Goal: Task Accomplishment & Management: Complete application form

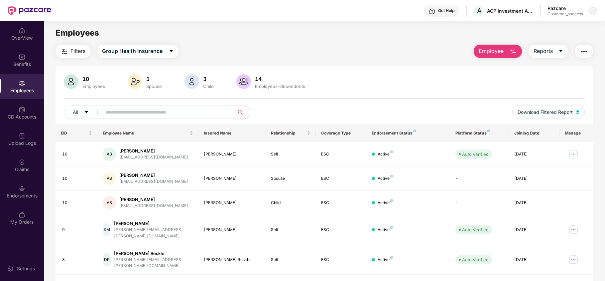
click at [594, 10] on img at bounding box center [592, 10] width 5 height 5
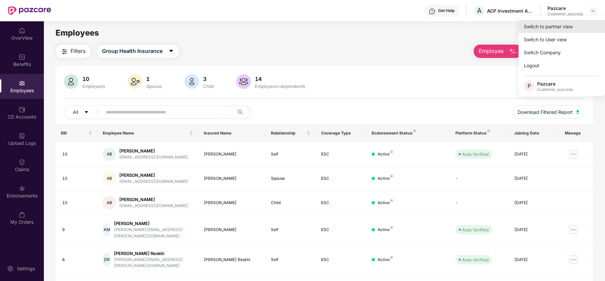
click at [580, 23] on div "Switch to partner view" at bounding box center [562, 26] width 86 height 13
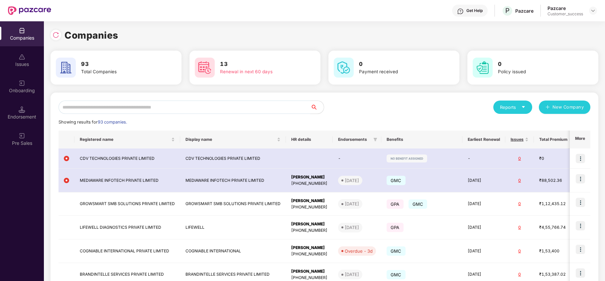
click at [182, 105] on input "text" at bounding box center [185, 106] width 252 height 13
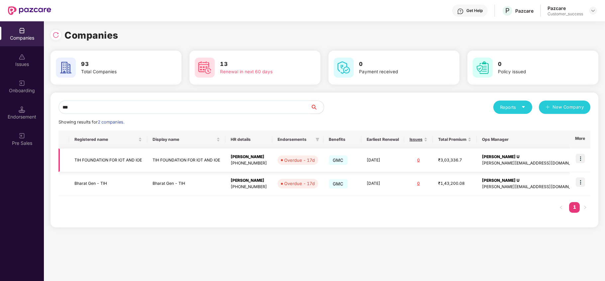
type input "***"
click at [582, 158] on img at bounding box center [580, 158] width 9 height 9
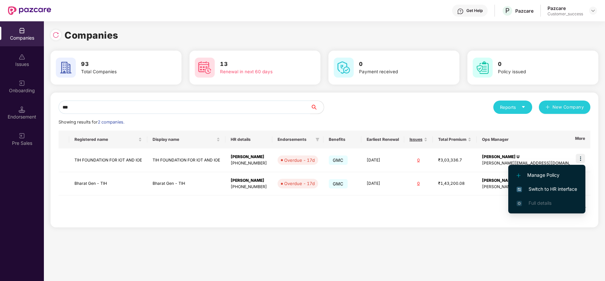
click at [564, 187] on span "Switch to HR interface" at bounding box center [547, 188] width 61 height 7
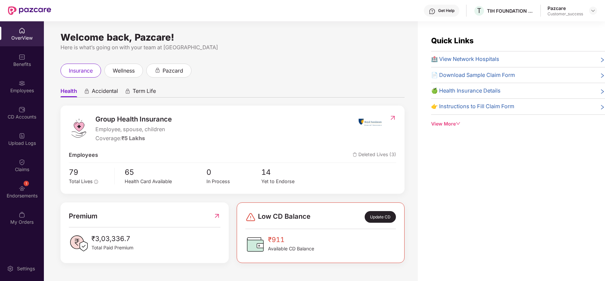
click at [21, 92] on div "Employees" at bounding box center [22, 90] width 44 height 7
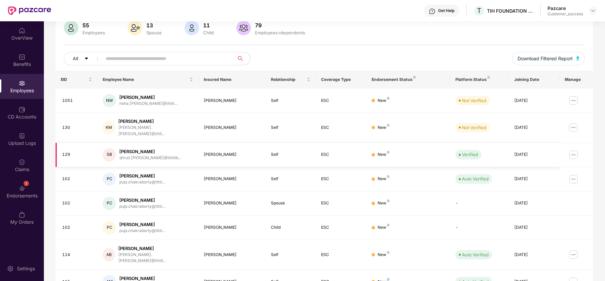
scroll to position [55, 0]
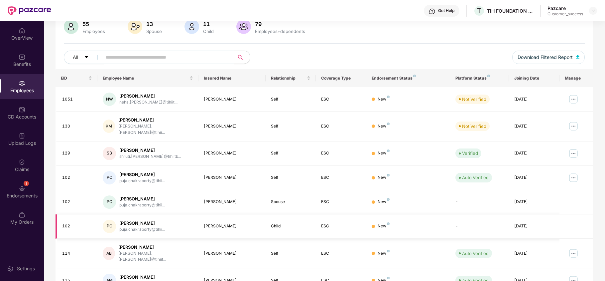
drag, startPoint x: 194, startPoint y: 217, endPoint x: 244, endPoint y: 222, distance: 49.8
click at [244, 222] on tr "102 PC [PERSON_NAME] puja.chakraborty@tihii... [PERSON_NAME] Child ESC New - [D…" at bounding box center [325, 226] width 538 height 24
click at [593, 10] on img at bounding box center [592, 10] width 5 height 5
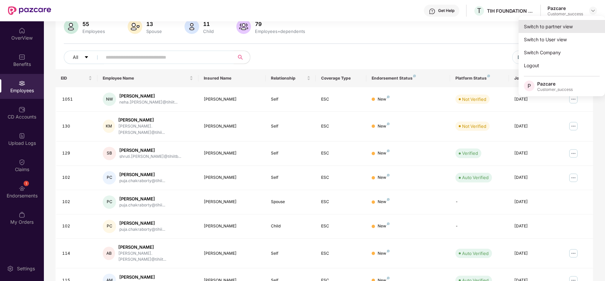
click at [561, 27] on div "Switch to partner view" at bounding box center [562, 26] width 86 height 13
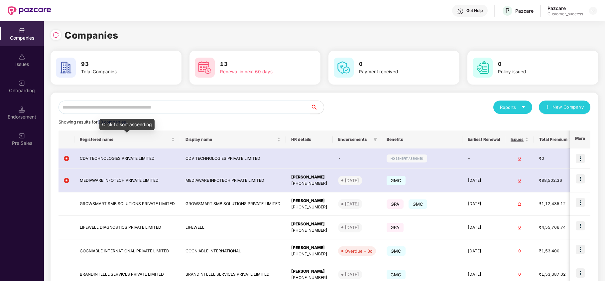
drag, startPoint x: 161, startPoint y: 117, endPoint x: 165, endPoint y: 112, distance: 6.4
click at [162, 116] on div "Reports New Company Showing results for 93 companies. Registered name Display n…" at bounding box center [325, 252] width 532 height 304
click at [168, 107] on input "text" at bounding box center [185, 106] width 252 height 13
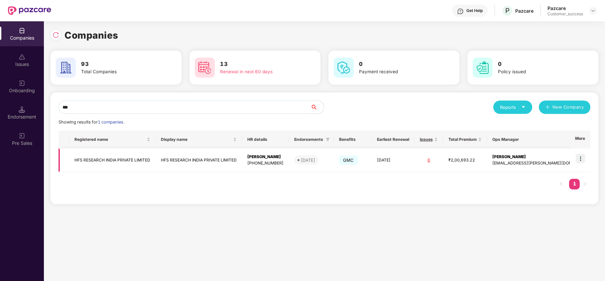
type input "***"
click at [580, 160] on img at bounding box center [580, 158] width 9 height 9
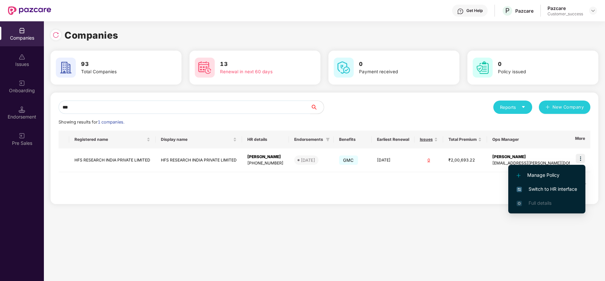
click at [559, 189] on span "Switch to HR interface" at bounding box center [547, 188] width 61 height 7
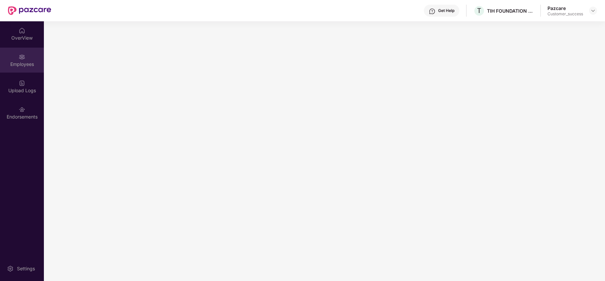
click at [27, 61] on div "Employees" at bounding box center [22, 64] width 44 height 7
click at [20, 91] on div "Upload Logs" at bounding box center [22, 90] width 44 height 7
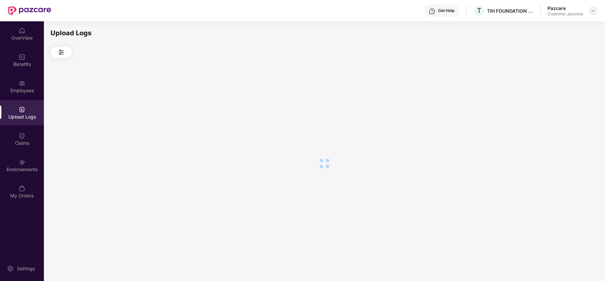
click at [592, 8] on img at bounding box center [592, 10] width 5 height 5
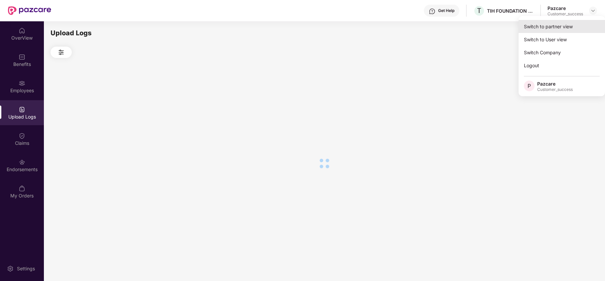
click at [564, 29] on div "Switch to partner view" at bounding box center [562, 26] width 86 height 13
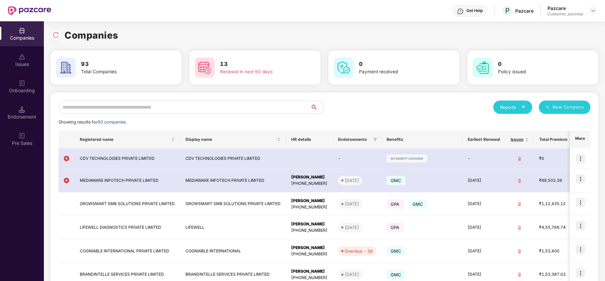
click at [221, 107] on input "text" at bounding box center [185, 106] width 252 height 13
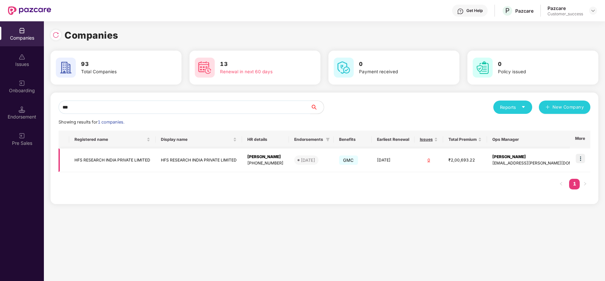
type input "***"
click at [584, 156] on img at bounding box center [580, 158] width 9 height 9
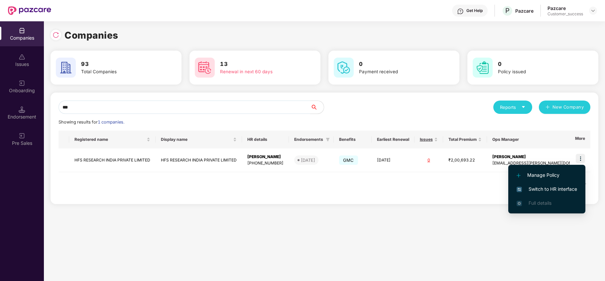
click at [554, 186] on span "Switch to HR interface" at bounding box center [547, 188] width 61 height 7
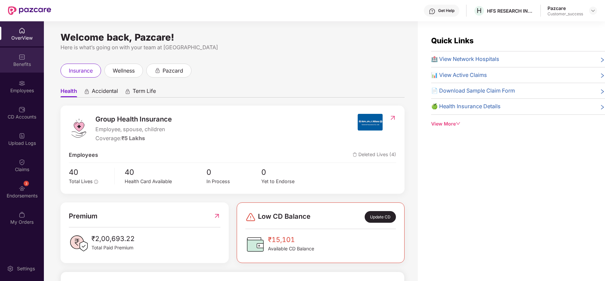
click at [25, 65] on div "Benefits" at bounding box center [22, 64] width 44 height 7
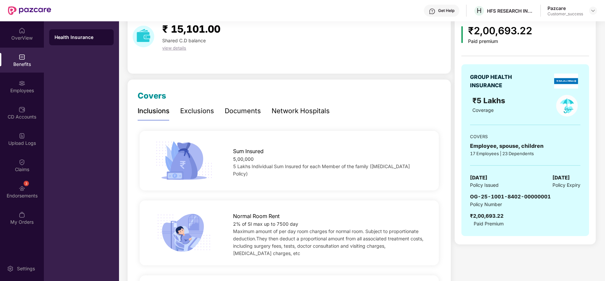
scroll to position [44, 0]
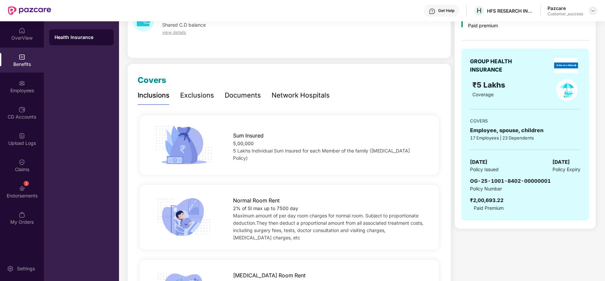
click at [591, 10] on img at bounding box center [592, 10] width 5 height 5
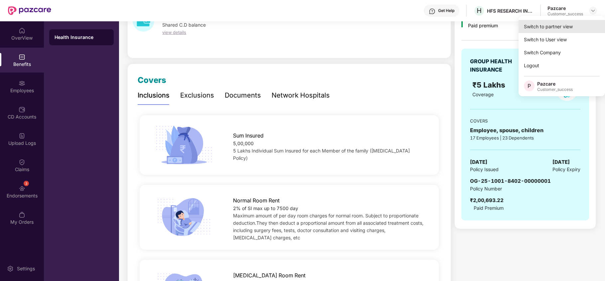
click at [548, 30] on div "Switch to partner view" at bounding box center [562, 26] width 86 height 13
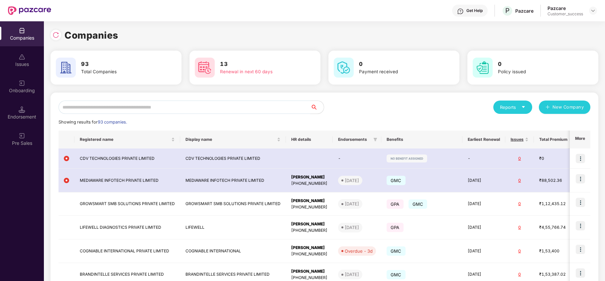
click at [250, 108] on input "text" at bounding box center [185, 106] width 252 height 13
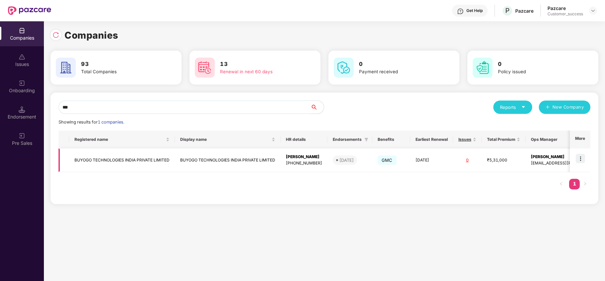
type input "***"
click at [582, 158] on img at bounding box center [580, 158] width 9 height 9
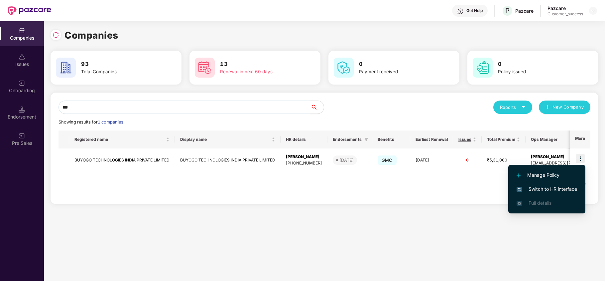
click at [554, 190] on span "Switch to HR interface" at bounding box center [547, 188] width 61 height 7
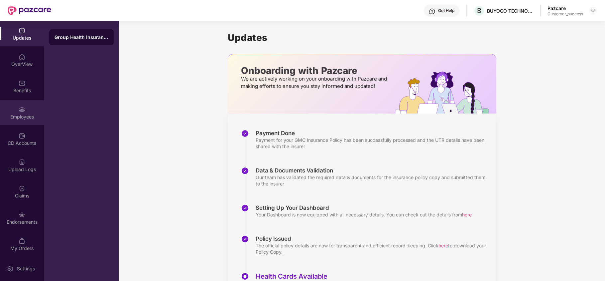
click at [21, 104] on div "Employees" at bounding box center [22, 112] width 44 height 25
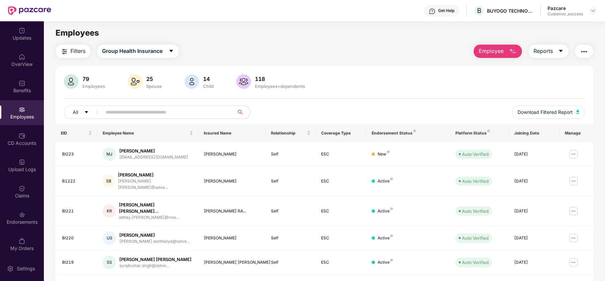
click at [491, 52] on span "Employee" at bounding box center [491, 51] width 25 height 8
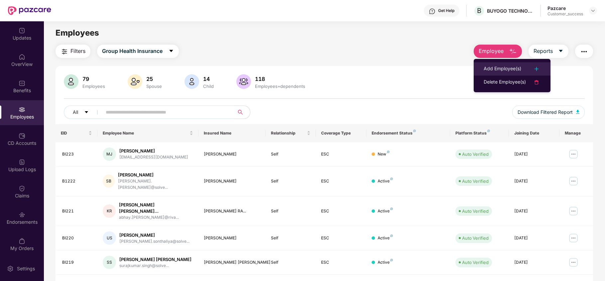
click at [492, 62] on li "Add Employee(s)" at bounding box center [512, 68] width 77 height 13
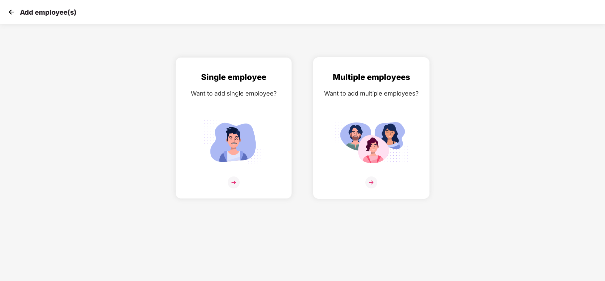
click at [364, 111] on div "Multiple employees Want to add multiple employees?" at bounding box center [371, 134] width 102 height 126
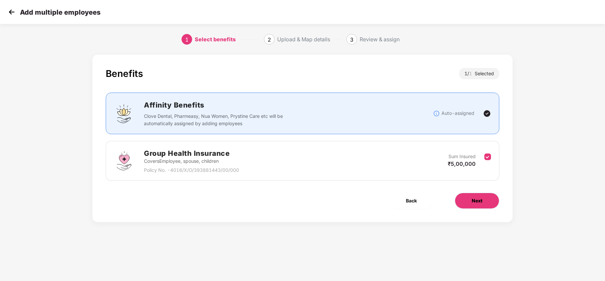
click at [463, 197] on button "Next" at bounding box center [477, 200] width 45 height 16
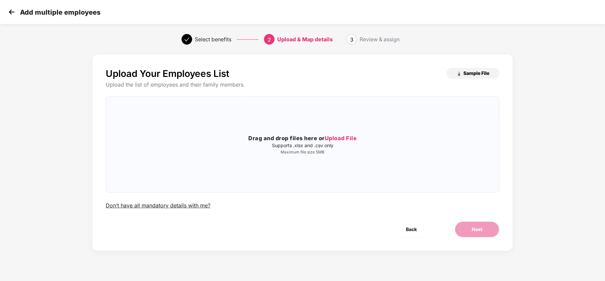
click at [472, 68] on button "Sample File" at bounding box center [472, 73] width 53 height 11
click at [14, 13] on img at bounding box center [12, 12] width 10 height 10
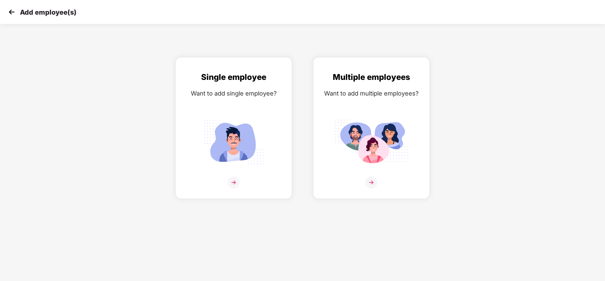
click at [11, 8] on img at bounding box center [12, 12] width 10 height 10
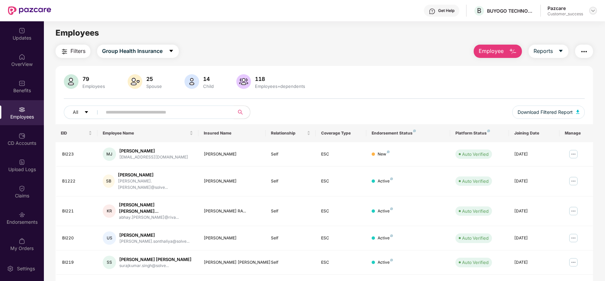
click at [593, 10] on img at bounding box center [592, 10] width 5 height 5
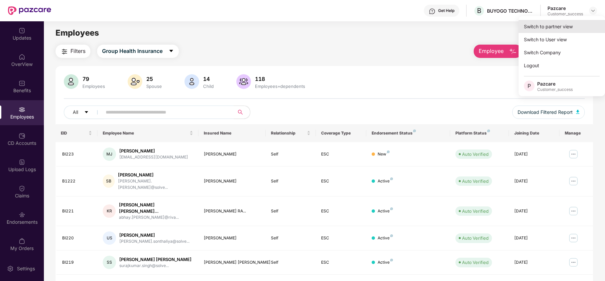
click at [565, 22] on div "Switch to partner view" at bounding box center [562, 26] width 86 height 13
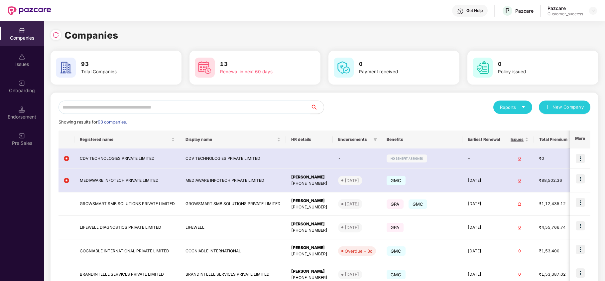
click at [213, 103] on input "text" at bounding box center [185, 106] width 252 height 13
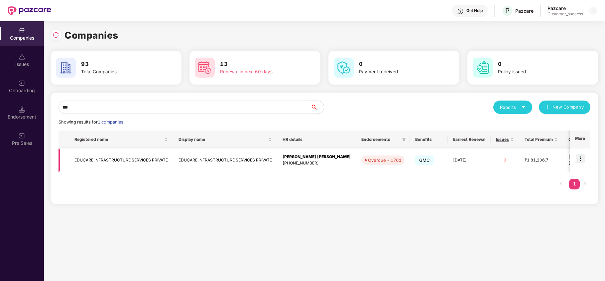
scroll to position [0, 29]
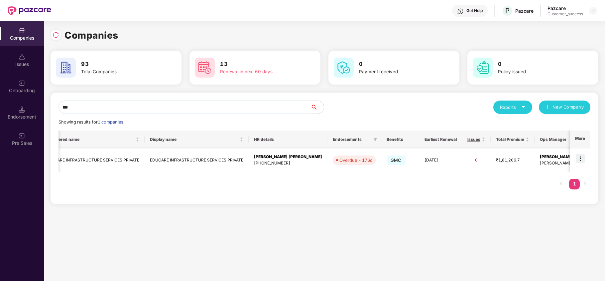
type input "***"
click at [580, 155] on img at bounding box center [580, 158] width 9 height 9
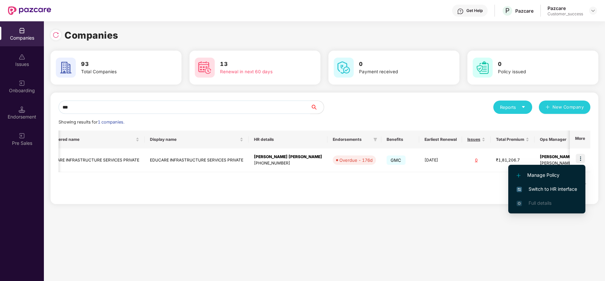
click at [561, 185] on span "Switch to HR interface" at bounding box center [547, 188] width 61 height 7
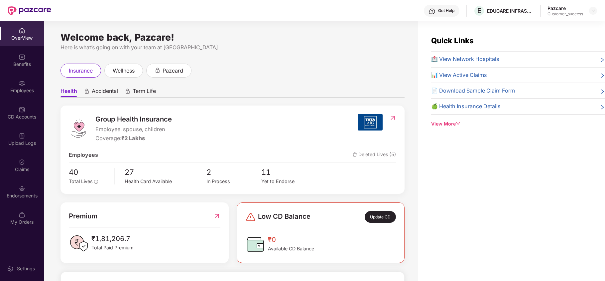
click at [21, 90] on div "Employees" at bounding box center [22, 90] width 44 height 7
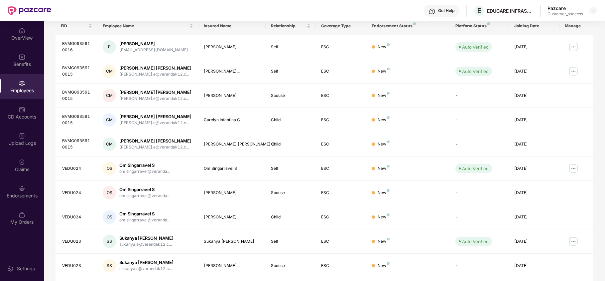
scroll to position [0, 0]
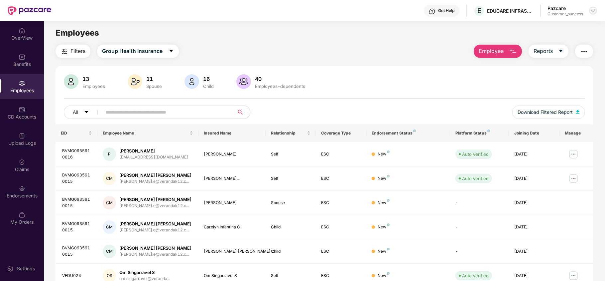
click at [596, 10] on div at bounding box center [593, 11] width 8 height 8
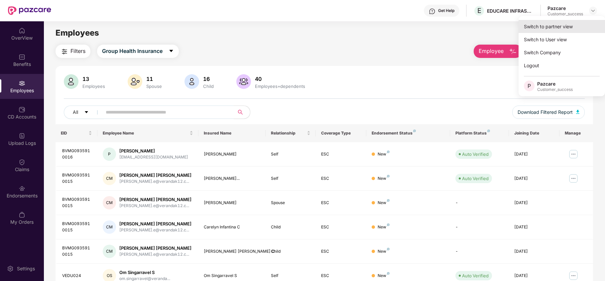
click at [565, 22] on div "Switch to partner view" at bounding box center [562, 26] width 86 height 13
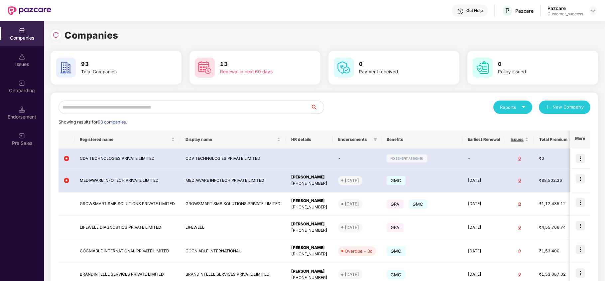
click at [201, 107] on input "text" at bounding box center [185, 106] width 252 height 13
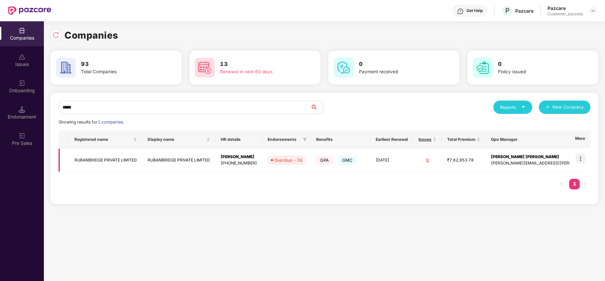
type input "*****"
click at [119, 156] on td "RUBANBRIDGE PRIVATE LIMITED" at bounding box center [105, 160] width 73 height 24
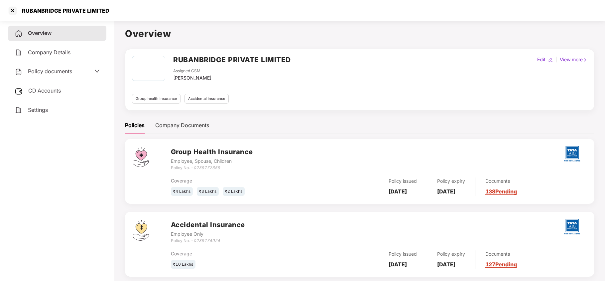
click at [64, 70] on span "Policy documents" at bounding box center [50, 71] width 44 height 7
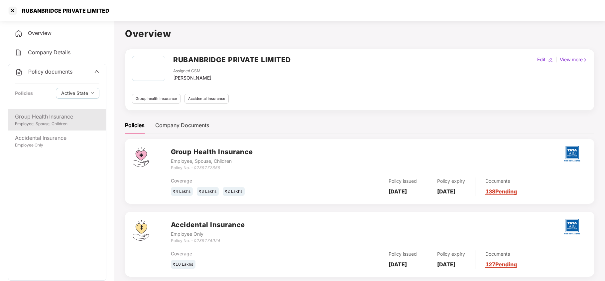
click at [47, 115] on div "Group Health Insurance" at bounding box center [57, 116] width 84 height 8
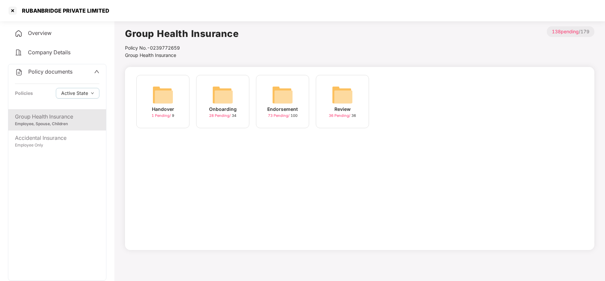
click at [207, 96] on div "Onboarding 28 Pending / 34" at bounding box center [222, 101] width 53 height 53
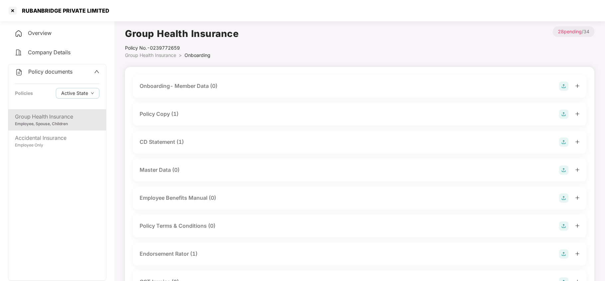
drag, startPoint x: 186, startPoint y: 108, endPoint x: 182, endPoint y: 116, distance: 9.2
click at [182, 116] on div "Policy Copy (1)" at bounding box center [359, 114] width 453 height 23
click at [182, 116] on div "Policy Copy (1)" at bounding box center [360, 113] width 440 height 9
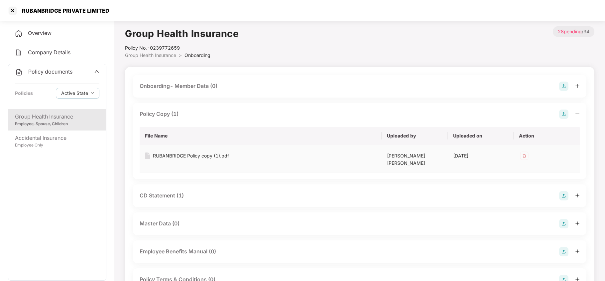
click at [213, 155] on div "RUBANBRIDGE Policy copy (1).pdf" at bounding box center [191, 155] width 76 height 7
click at [13, 11] on div at bounding box center [12, 10] width 11 height 11
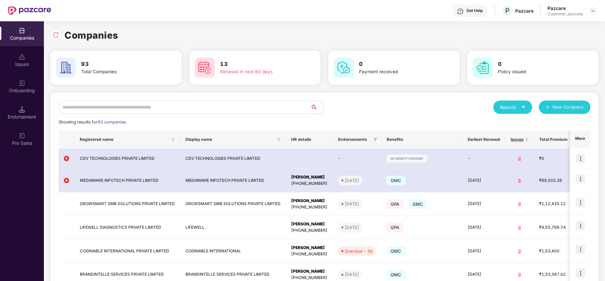
click at [171, 108] on input "text" at bounding box center [185, 106] width 252 height 13
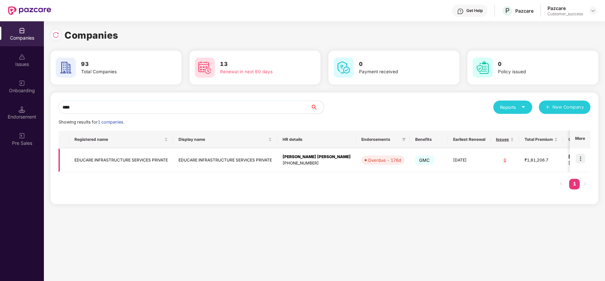
type input "****"
click at [580, 159] on img at bounding box center [580, 158] width 9 height 9
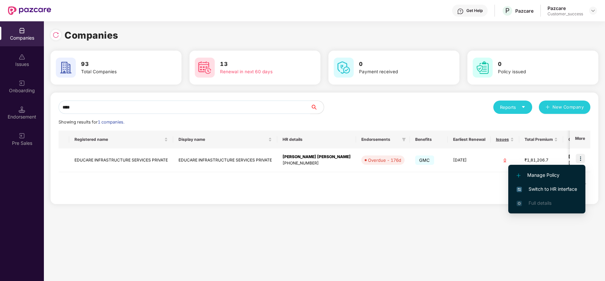
click at [556, 191] on span "Switch to HR interface" at bounding box center [547, 188] width 61 height 7
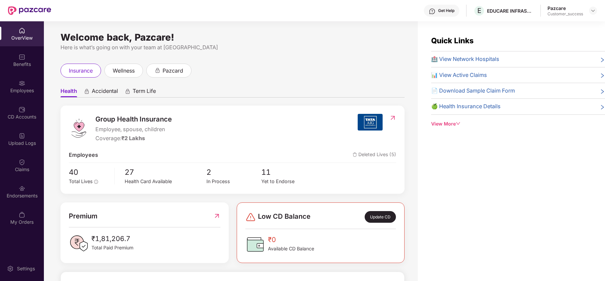
click at [26, 90] on div "Employees" at bounding box center [22, 90] width 44 height 7
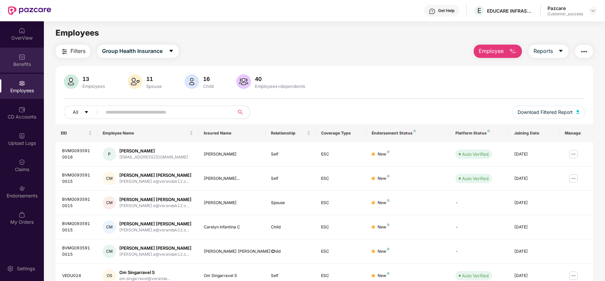
click at [21, 61] on div "Benefits" at bounding box center [22, 64] width 44 height 7
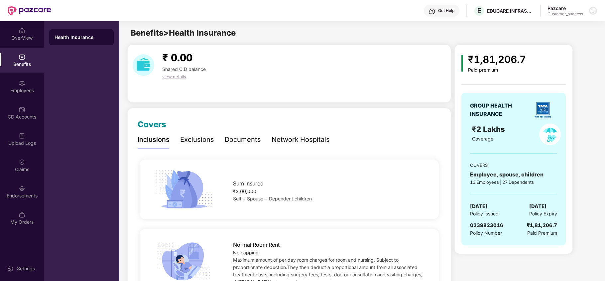
click at [592, 13] on div at bounding box center [593, 11] width 8 height 8
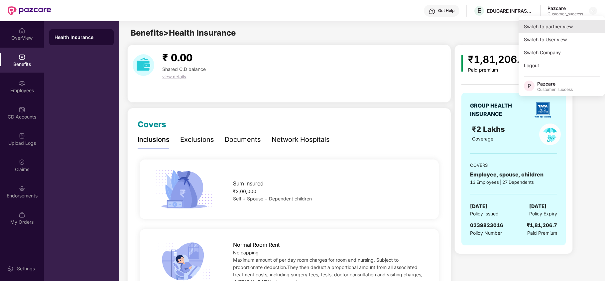
click at [570, 26] on div "Switch to partner view" at bounding box center [562, 26] width 86 height 13
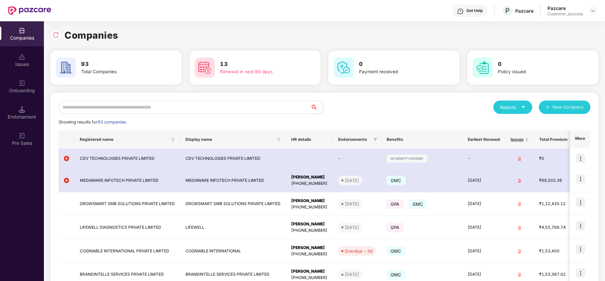
click at [208, 109] on input "text" at bounding box center [185, 106] width 252 height 13
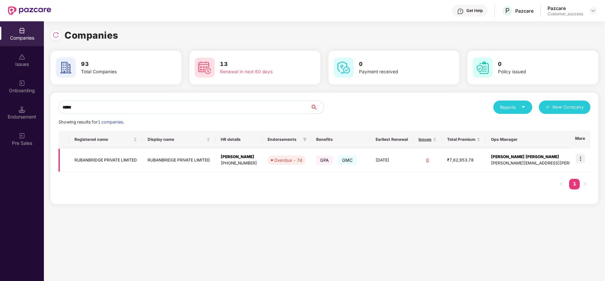
type input "*****"
click at [104, 167] on td "RUBANBRIDGE PRIVATE LIMITED" at bounding box center [105, 160] width 73 height 24
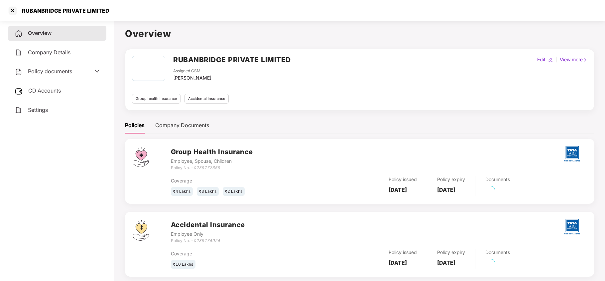
click at [41, 76] on div "Policy documents" at bounding box center [57, 71] width 98 height 15
click at [53, 71] on span "Policy documents" at bounding box center [50, 71] width 44 height 7
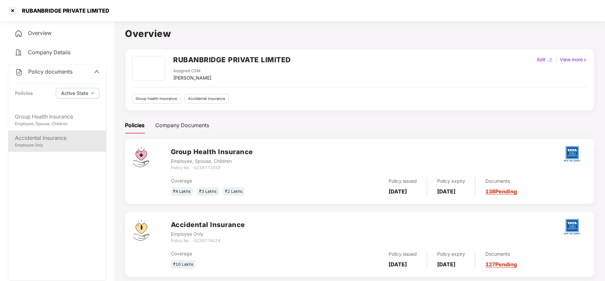
click at [53, 145] on div "Employee Only" at bounding box center [57, 145] width 84 height 6
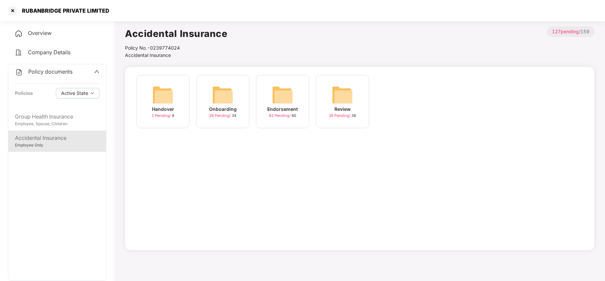
click at [223, 94] on img at bounding box center [222, 94] width 21 height 21
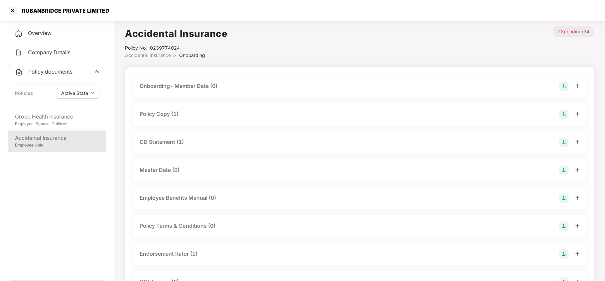
click at [180, 113] on div "Policy Copy (1)" at bounding box center [360, 113] width 440 height 9
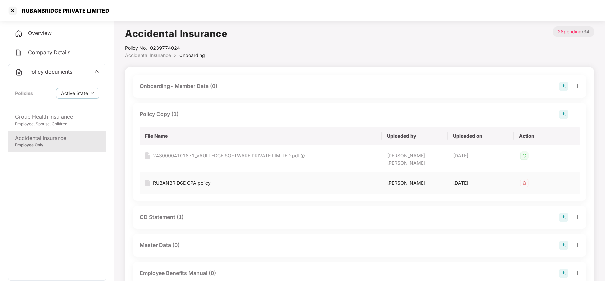
click at [203, 179] on div "RUBANBRIDGE GPA policy" at bounding box center [182, 182] width 58 height 7
click at [16, 9] on div at bounding box center [12, 10] width 11 height 11
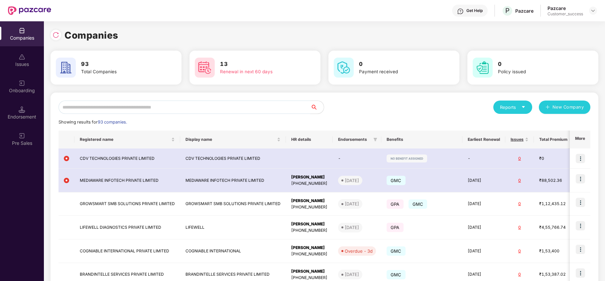
click at [120, 103] on input "text" at bounding box center [185, 106] width 252 height 13
click at [123, 104] on input "text" at bounding box center [185, 106] width 252 height 13
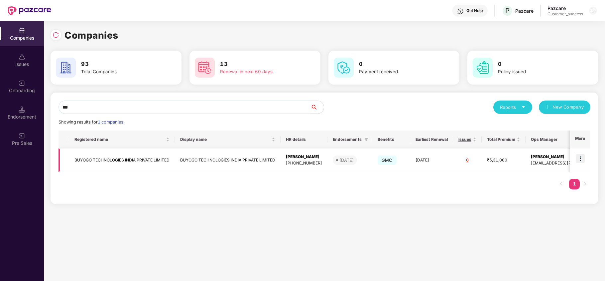
type input "***"
click at [578, 158] on img at bounding box center [580, 158] width 9 height 9
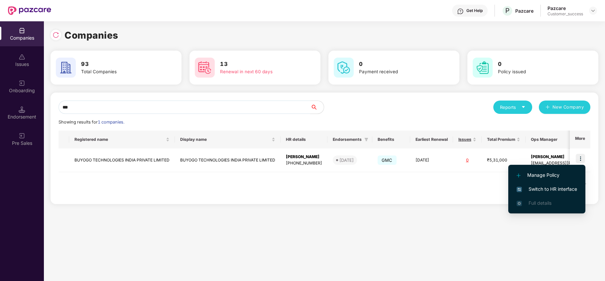
click at [528, 188] on span "Switch to HR interface" at bounding box center [547, 188] width 61 height 7
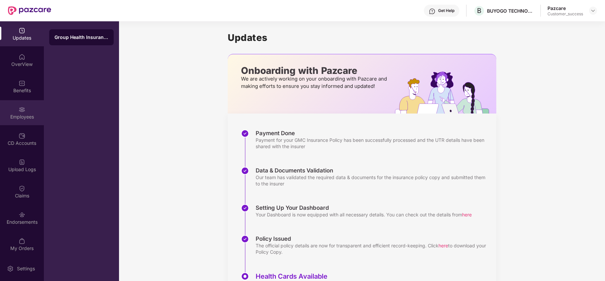
click at [25, 116] on div "Employees" at bounding box center [22, 116] width 44 height 7
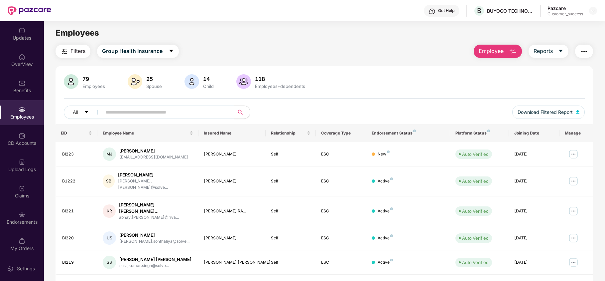
click at [494, 53] on span "Employee" at bounding box center [491, 51] width 25 height 8
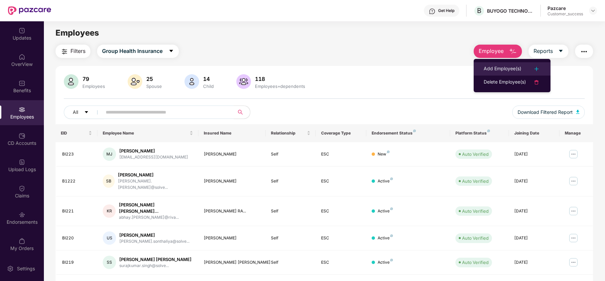
click at [491, 68] on div "Add Employee(s)" at bounding box center [503, 69] width 38 height 8
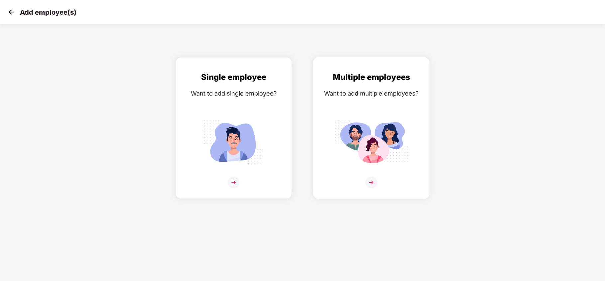
click at [360, 124] on img at bounding box center [371, 142] width 74 height 52
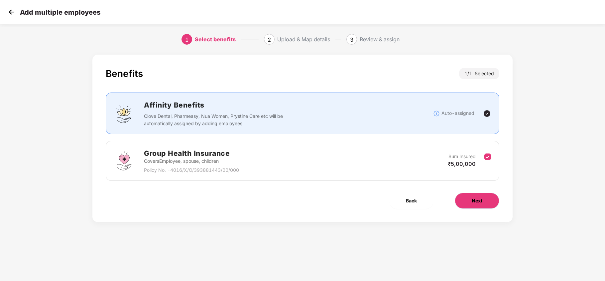
click at [461, 197] on button "Next" at bounding box center [477, 200] width 45 height 16
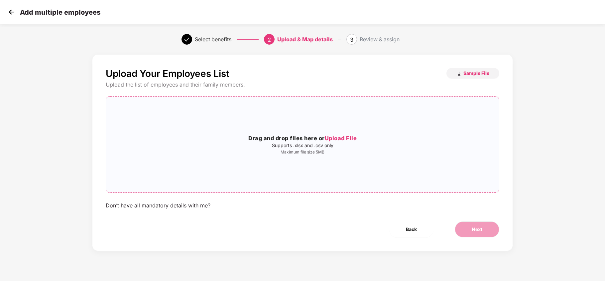
click at [351, 140] on span "Upload File" at bounding box center [341, 138] width 32 height 7
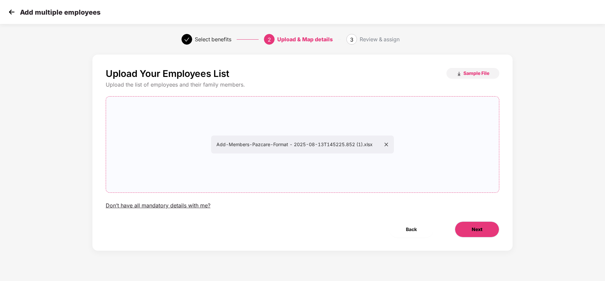
click at [470, 228] on button "Next" at bounding box center [477, 229] width 45 height 16
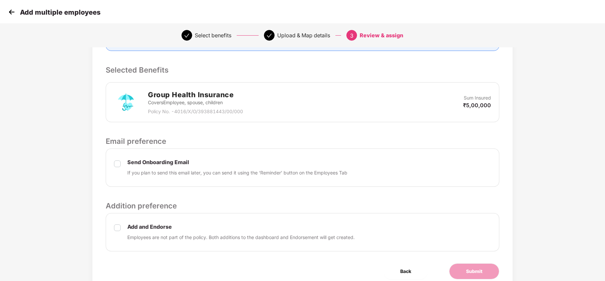
scroll to position [156, 0]
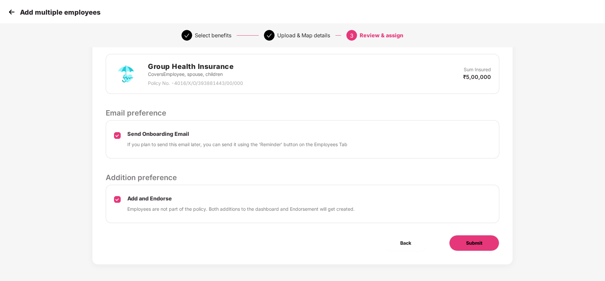
click at [461, 236] on button "Submit" at bounding box center [474, 243] width 50 height 16
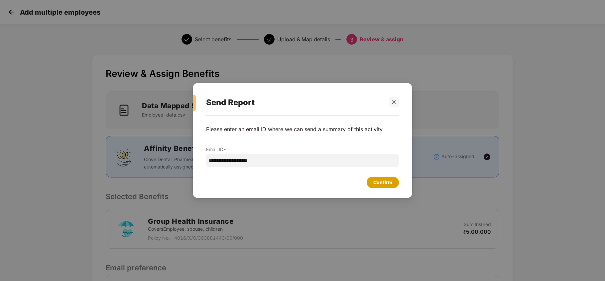
click at [384, 178] on div "Confirm" at bounding box center [383, 182] width 32 height 11
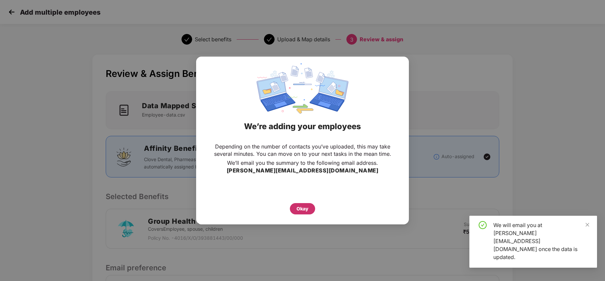
click at [304, 210] on div "Okay" at bounding box center [303, 208] width 12 height 7
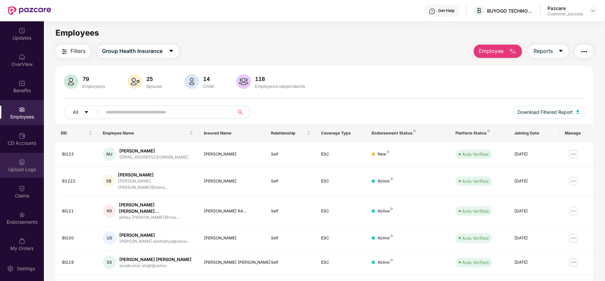
click at [24, 170] on div "Upload Logs" at bounding box center [22, 169] width 44 height 7
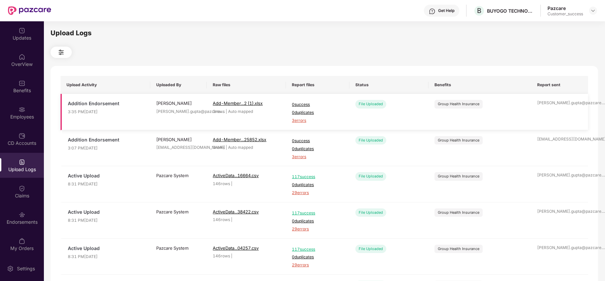
click at [303, 119] on span "3 errors" at bounding box center [317, 120] width 51 height 6
click at [21, 106] on img at bounding box center [22, 109] width 7 height 7
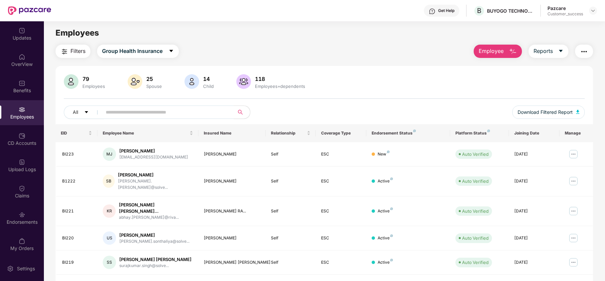
click at [495, 49] on span "Employee" at bounding box center [491, 51] width 25 height 8
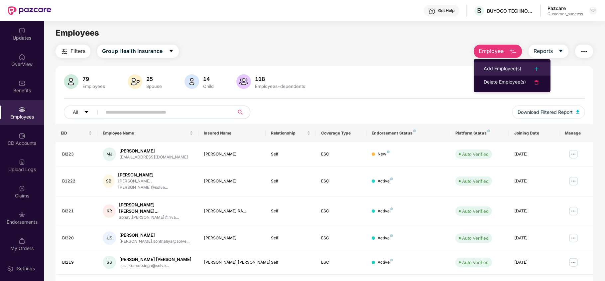
click at [491, 65] on div "Add Employee(s)" at bounding box center [503, 69] width 38 height 8
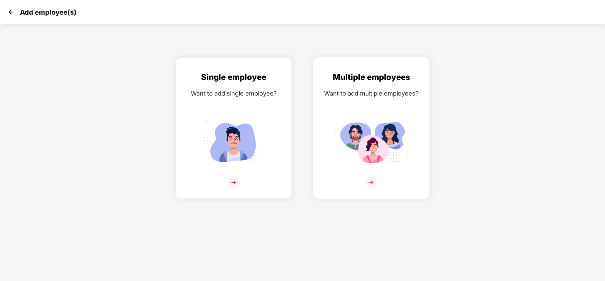
click at [362, 112] on div "Multiple employees Want to add multiple employees?" at bounding box center [371, 134] width 102 height 126
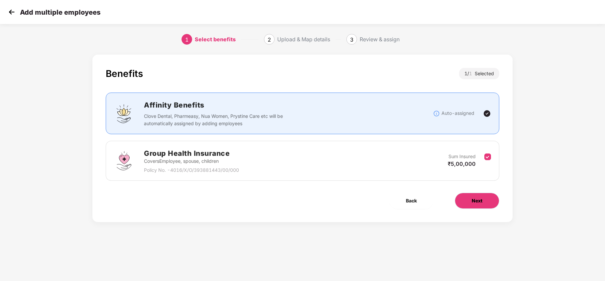
click at [475, 195] on button "Next" at bounding box center [477, 200] width 45 height 16
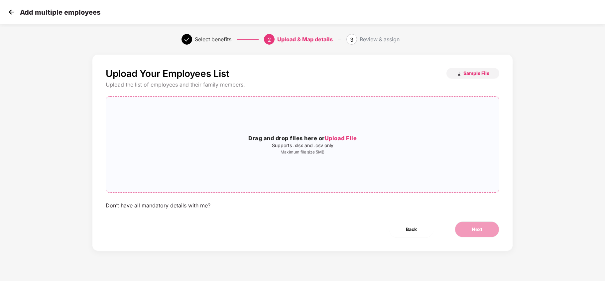
click at [346, 135] on span "Upload File" at bounding box center [341, 138] width 32 height 7
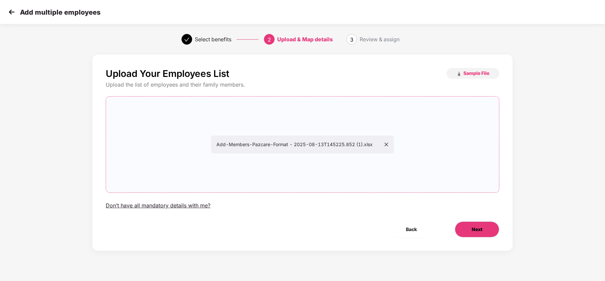
click at [469, 229] on button "Next" at bounding box center [477, 229] width 45 height 16
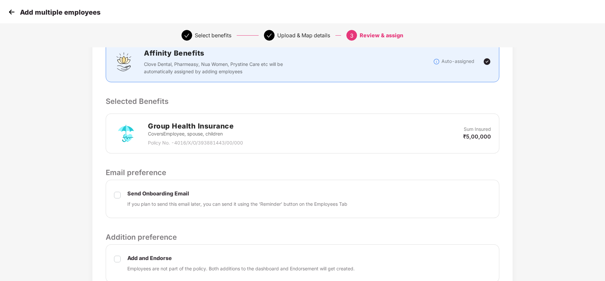
scroll to position [97, 0]
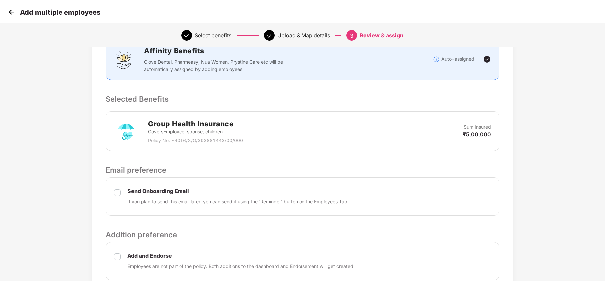
click at [114, 197] on label at bounding box center [117, 196] width 7 height 17
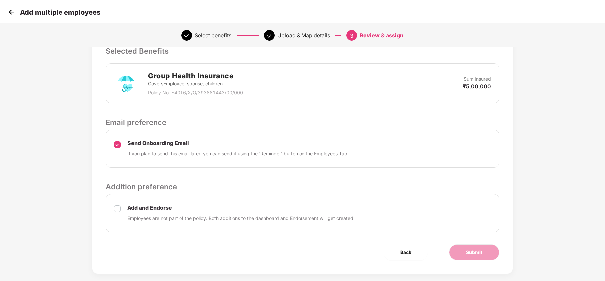
click at [114, 206] on div "Add and Endorse Employees are not part of the policy. Both additions to the das…" at bounding box center [303, 213] width 394 height 38
click at [463, 254] on button "Submit" at bounding box center [474, 252] width 50 height 16
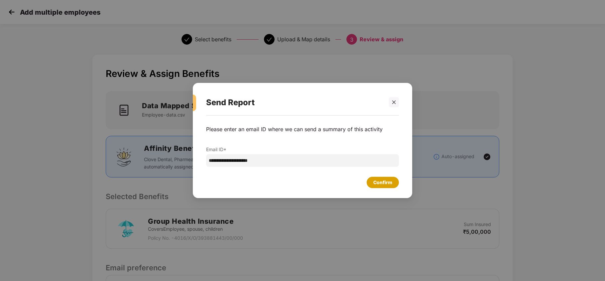
click at [379, 183] on div "Confirm" at bounding box center [382, 182] width 19 height 7
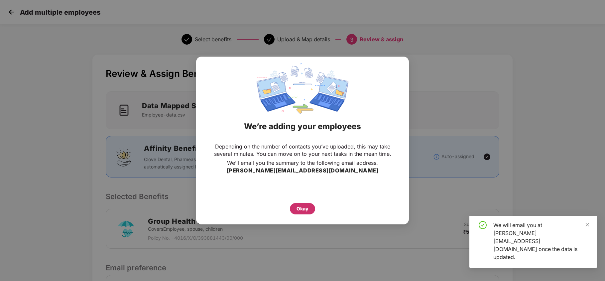
click at [309, 210] on div "Okay" at bounding box center [302, 208] width 25 height 11
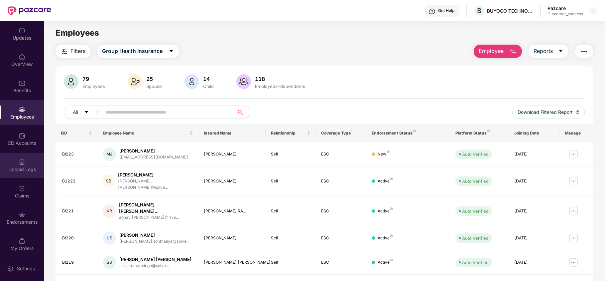
click at [23, 171] on div "Upload Logs" at bounding box center [22, 169] width 44 height 7
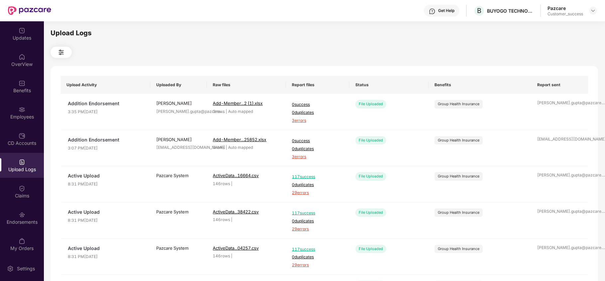
click at [13, 165] on div "Upload Logs" at bounding box center [22, 165] width 44 height 25
click at [26, 109] on div "Employees" at bounding box center [22, 112] width 44 height 25
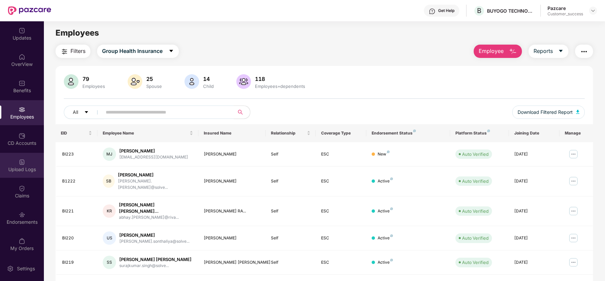
click at [31, 161] on div "Upload Logs" at bounding box center [22, 165] width 44 height 25
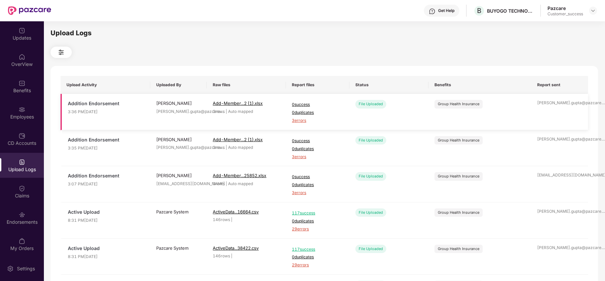
click at [302, 119] on span "3 errors" at bounding box center [317, 120] width 51 height 6
click at [21, 108] on img at bounding box center [22, 109] width 7 height 7
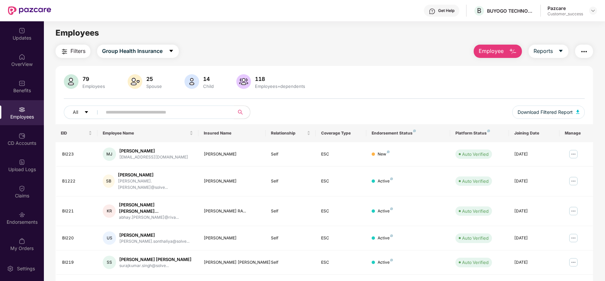
click at [162, 112] on input "text" at bounding box center [165, 112] width 119 height 10
paste input "*****"
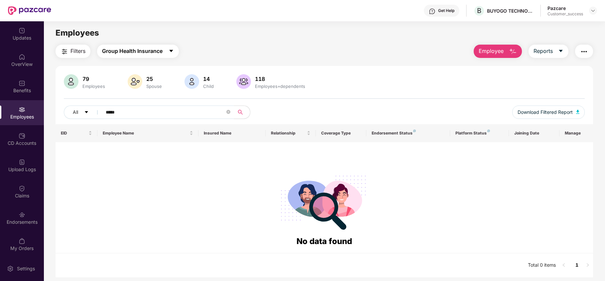
type input "*****"
click at [139, 52] on span "Group Health Insurance" at bounding box center [132, 51] width 61 height 8
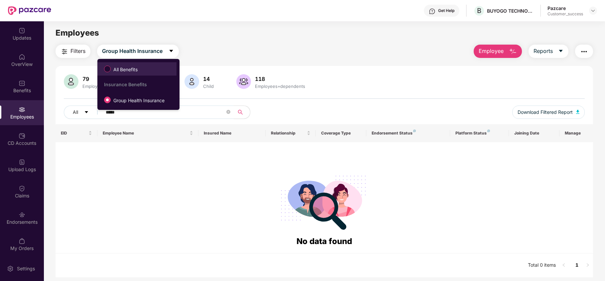
click at [133, 69] on span "All Benefits" at bounding box center [126, 69] width 30 height 7
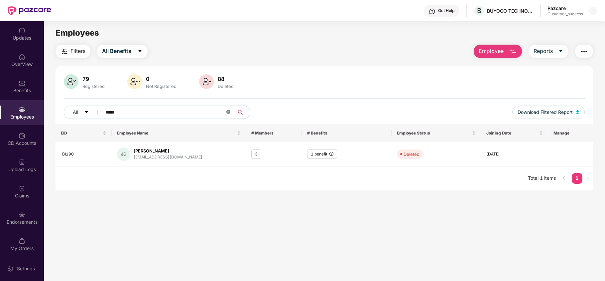
click at [226, 112] on icon "close-circle" at bounding box center [228, 112] width 4 height 4
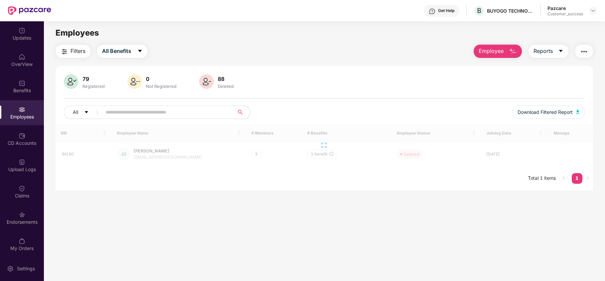
click at [488, 54] on span "Employee" at bounding box center [491, 51] width 25 height 8
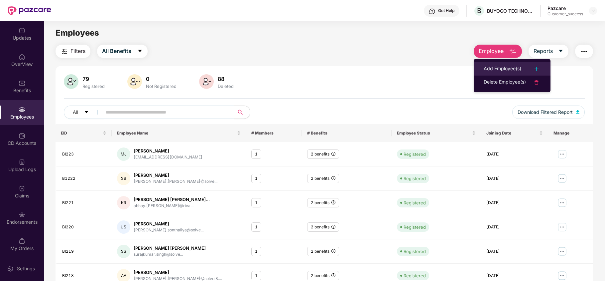
click at [491, 65] on div "Add Employee(s)" at bounding box center [503, 69] width 38 height 8
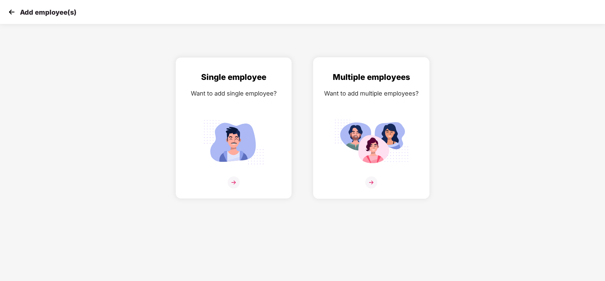
click at [355, 122] on img at bounding box center [371, 142] width 74 height 52
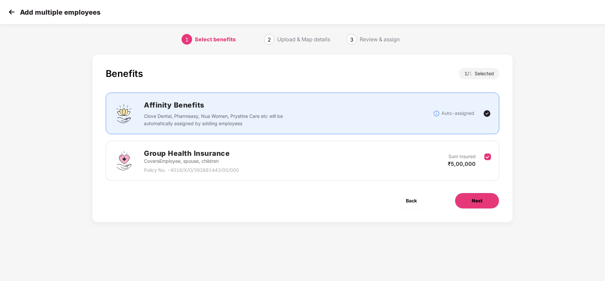
click at [463, 201] on button "Next" at bounding box center [477, 200] width 45 height 16
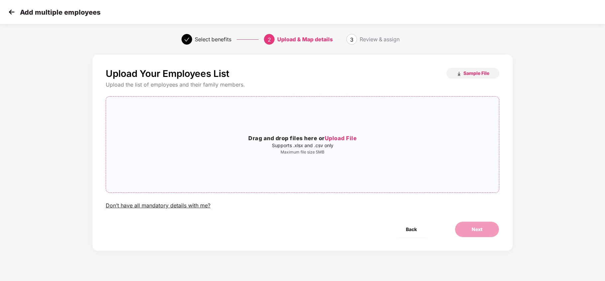
click at [342, 135] on span "Upload File" at bounding box center [341, 138] width 32 height 7
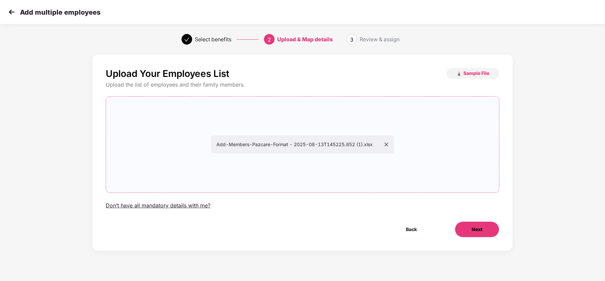
click at [468, 233] on button "Next" at bounding box center [477, 229] width 45 height 16
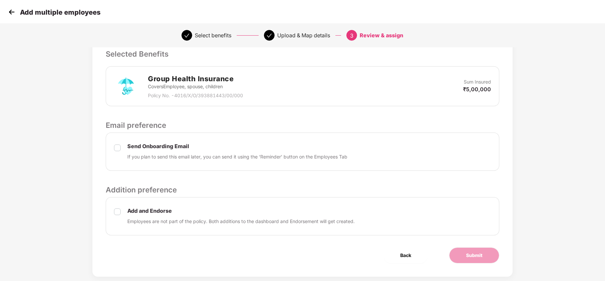
scroll to position [145, 0]
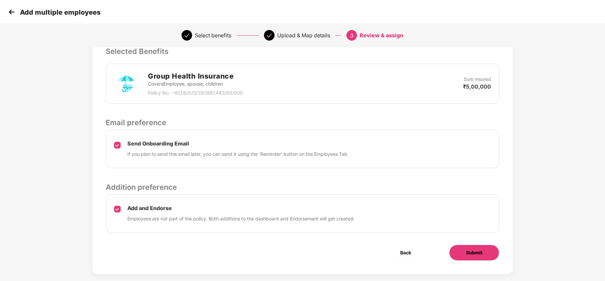
click at [463, 249] on button "Submit" at bounding box center [474, 252] width 50 height 16
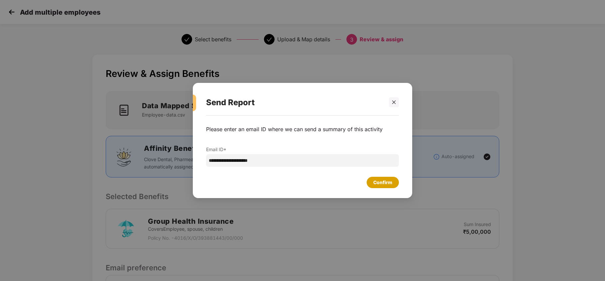
click at [386, 180] on div "Confirm" at bounding box center [382, 182] width 19 height 7
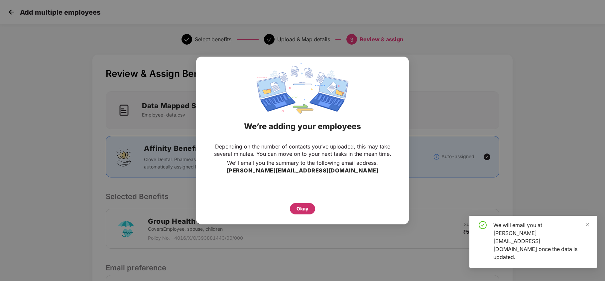
click at [311, 210] on div "Okay" at bounding box center [302, 208] width 25 height 11
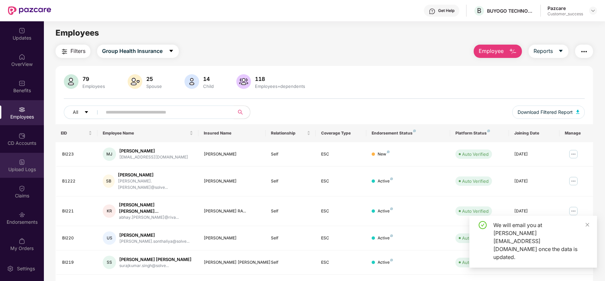
click at [19, 170] on div "Upload Logs" at bounding box center [22, 169] width 44 height 7
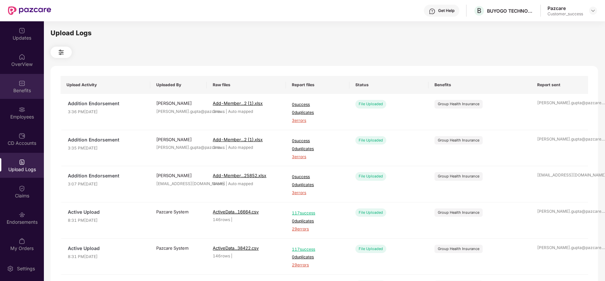
click at [21, 85] on img at bounding box center [22, 83] width 7 height 7
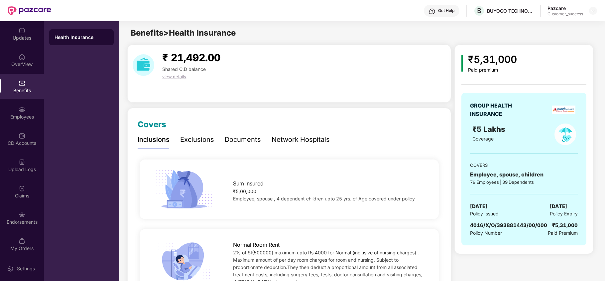
click at [31, 98] on div "Benefits" at bounding box center [22, 86] width 44 height 25
click at [23, 108] on img at bounding box center [22, 109] width 7 height 7
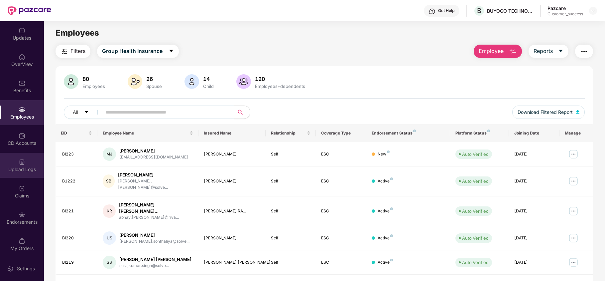
click at [26, 170] on div "Upload Logs" at bounding box center [22, 169] width 44 height 7
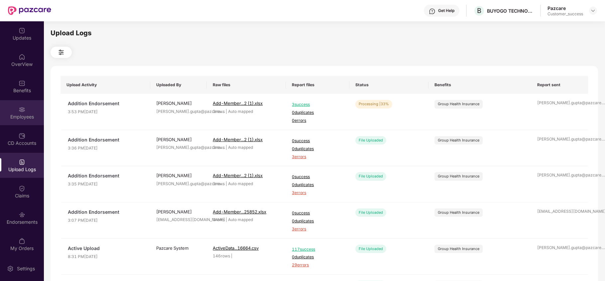
click at [19, 116] on div "Employees" at bounding box center [22, 116] width 44 height 7
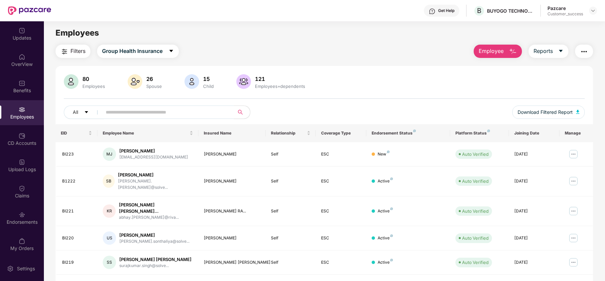
click at [186, 108] on input "text" at bounding box center [165, 112] width 119 height 10
paste input "*****"
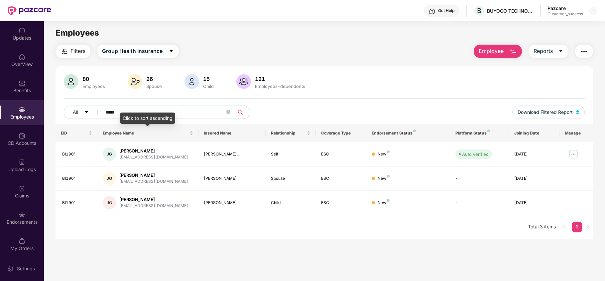
type input "*****"
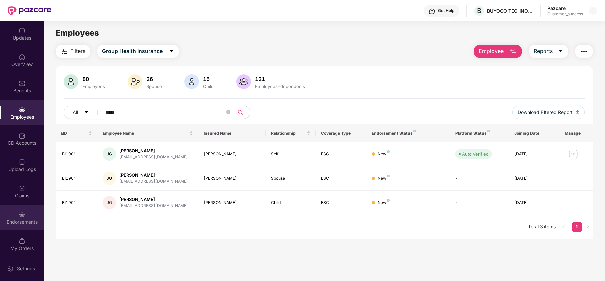
click at [16, 216] on div "Endorsements" at bounding box center [22, 217] width 44 height 25
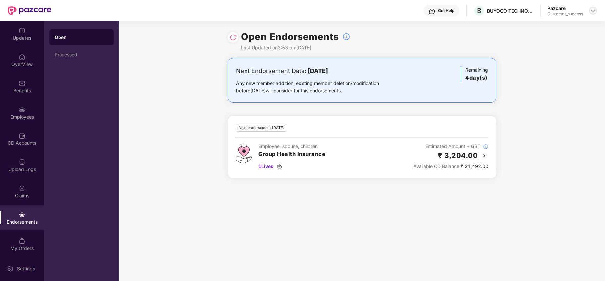
click at [591, 12] on img at bounding box center [592, 10] width 5 height 5
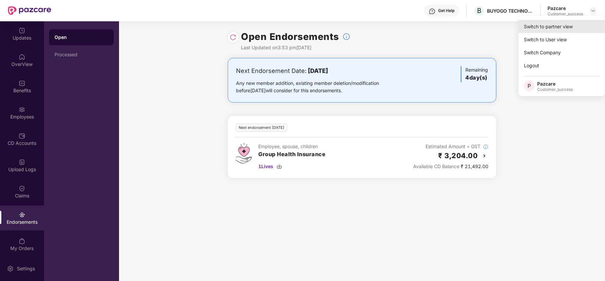
click at [564, 30] on div "Switch to partner view" at bounding box center [562, 26] width 86 height 13
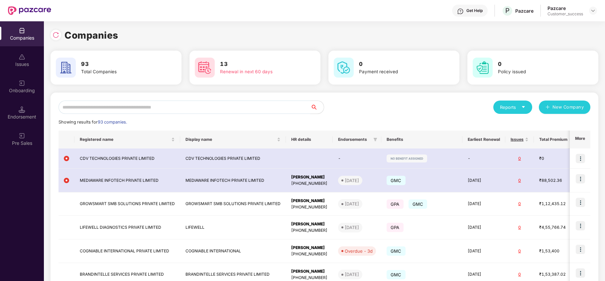
click at [209, 111] on input "text" at bounding box center [185, 106] width 252 height 13
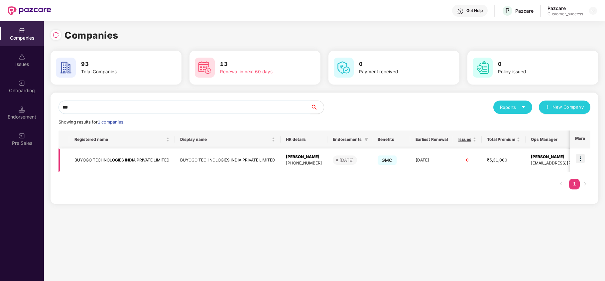
type input "***"
click at [124, 166] on td "BUYOGO TECHNOLOGIES INDIA PRIVATE LIMITED" at bounding box center [122, 160] width 106 height 24
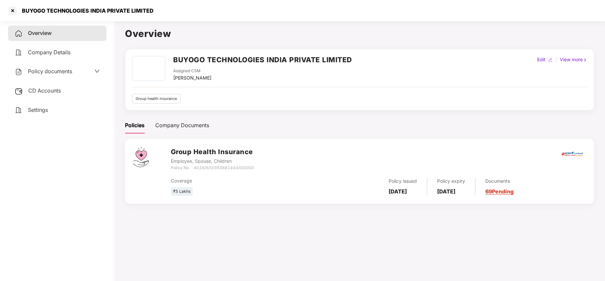
click at [51, 72] on span "Policy documents" at bounding box center [50, 71] width 44 height 7
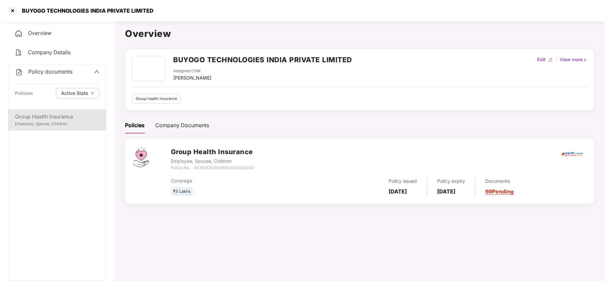
click at [51, 121] on div "Employee, Spouse, Children" at bounding box center [57, 124] width 84 height 6
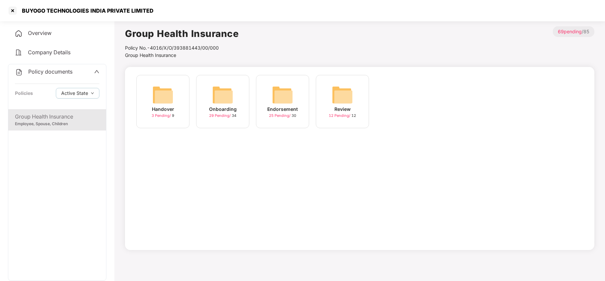
click at [283, 81] on div "Endorsement 25 Pending / 30" at bounding box center [282, 101] width 53 height 53
click at [292, 97] on img at bounding box center [282, 94] width 21 height 21
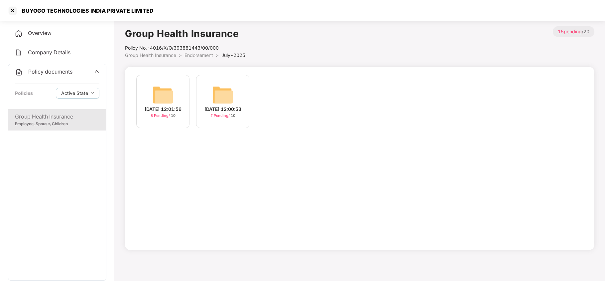
click at [222, 91] on img at bounding box center [222, 94] width 21 height 21
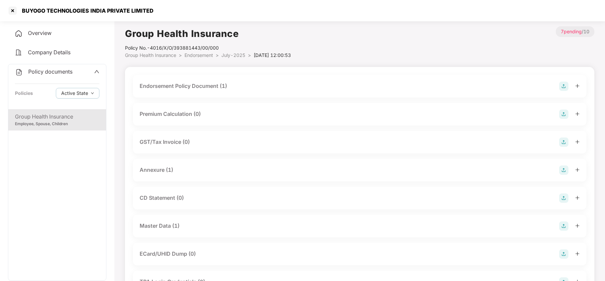
click at [186, 230] on div "Master Data (1)" at bounding box center [359, 225] width 453 height 23
click at [192, 223] on div "Master Data (1)" at bounding box center [360, 225] width 440 height 9
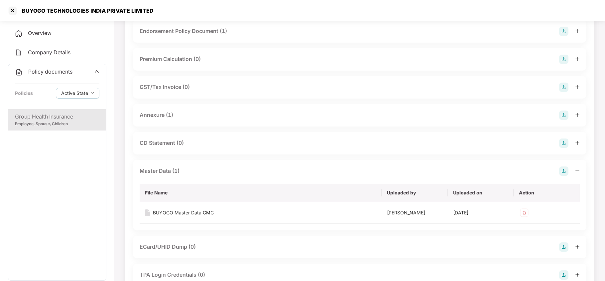
scroll to position [55, 0]
click at [202, 212] on div "BUYOGO Master Data GMC" at bounding box center [183, 211] width 61 height 7
